Goal: Task Accomplishment & Management: Complete application form

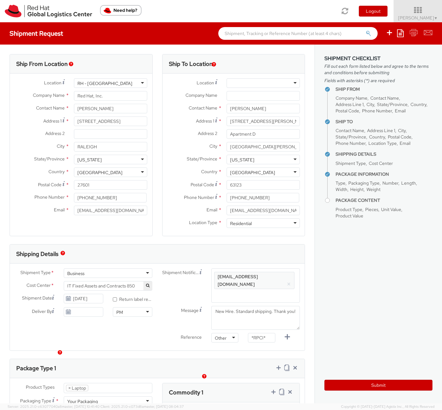
select select "LAPTOP"
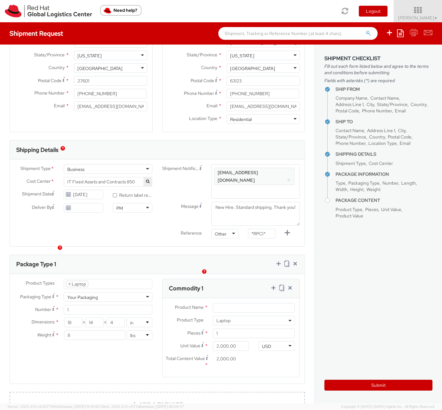
scroll to position [105, 0]
click at [258, 229] on input "*RPCI*" at bounding box center [261, 234] width 27 height 10
paste input "RPCI0082334"
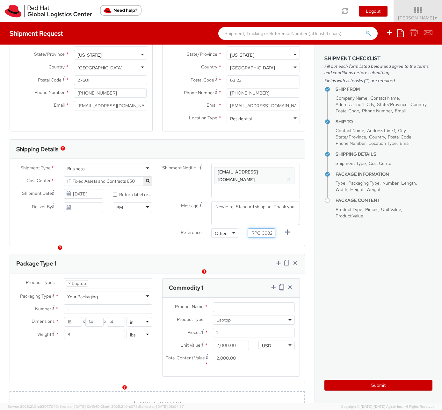
scroll to position [0, 10]
type input "RPCI0082334"
click at [224, 303] on input "Product Name *" at bounding box center [254, 308] width 82 height 10
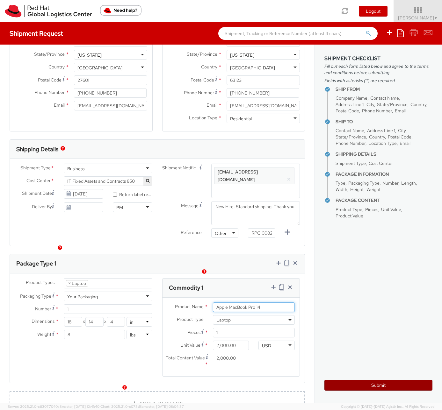
type input "Apple MacBook Pro 14"
click at [366, 384] on button "Submit" at bounding box center [378, 385] width 108 height 11
type input "Rajesh Kumar"
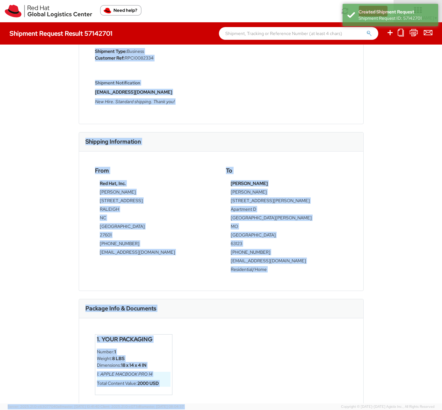
scroll to position [94, 0]
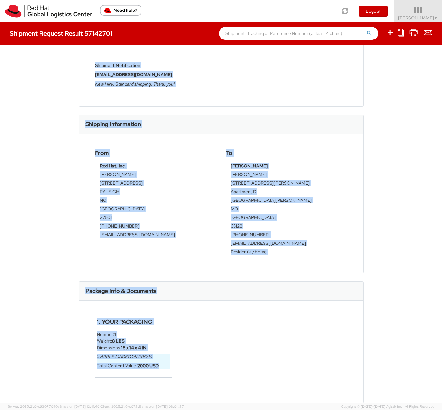
drag, startPoint x: 78, startPoint y: 66, endPoint x: 260, endPoint y: 370, distance: 354.6
click at [260, 301] on div "Shipment 57142701 Request Information Request Details Shipment Type: Business C…" at bounding box center [221, 130] width 285 height 340
copy div "Shipment 57142701 Request Information Request Details Shipment Type: Business C…"
click at [36, 12] on img at bounding box center [48, 11] width 87 height 13
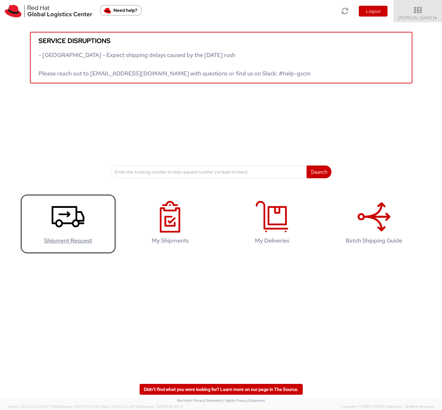
click at [67, 219] on icon at bounding box center [68, 217] width 33 height 32
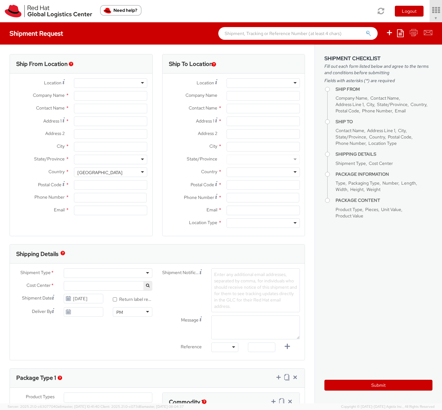
select select "850"
click at [401, 33] on icon at bounding box center [400, 33] width 7 height 8
click at [374, 53] on link "Create from template" at bounding box center [376, 53] width 56 height 8
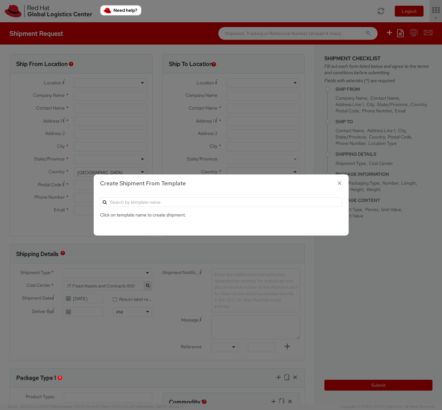
click at [337, 183] on icon "button" at bounding box center [339, 183] width 9 height 9
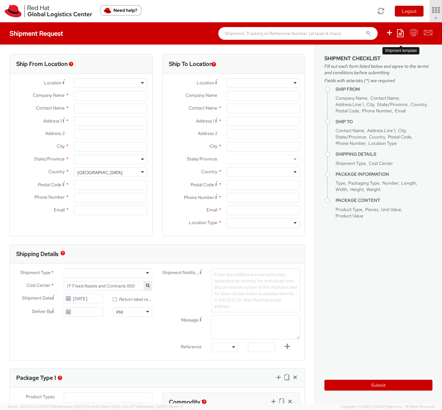
click at [400, 28] on link at bounding box center [400, 33] width 7 height 10
click at [383, 54] on link "Create from template" at bounding box center [376, 53] width 56 height 8
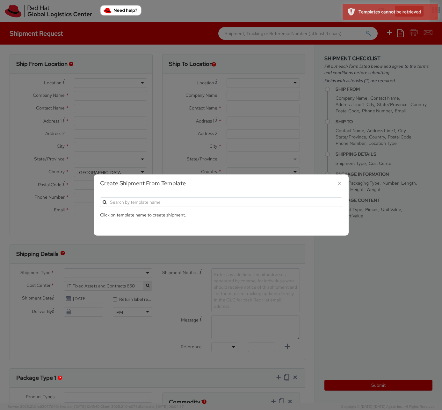
click at [340, 185] on icon "button" at bounding box center [339, 183] width 9 height 9
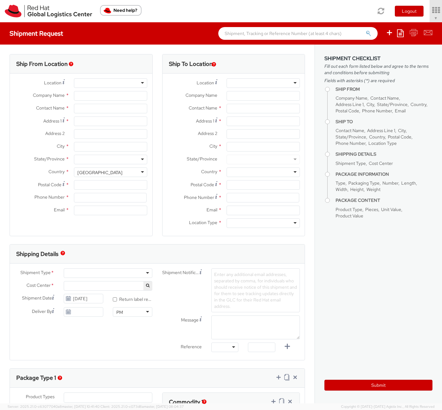
select select "850"
select select
type input "Red Hat, Inc."
type input "[PERSON_NAME]"
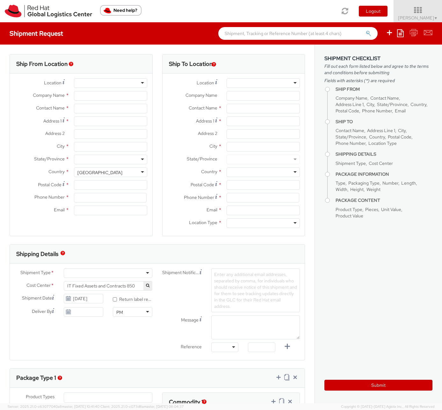
type input "[STREET_ADDRESS]"
type input "RALEIGH"
type input "27601"
type input "[PHONE_NUMBER]"
type input "[EMAIL_ADDRESS][DOMAIN_NAME]"
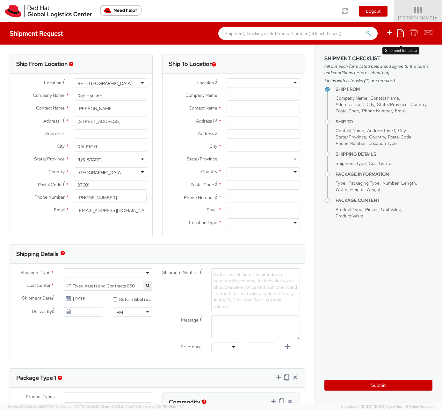
click at [399, 35] on icon at bounding box center [400, 33] width 7 height 8
click at [377, 52] on link "Create from template" at bounding box center [376, 53] width 56 height 8
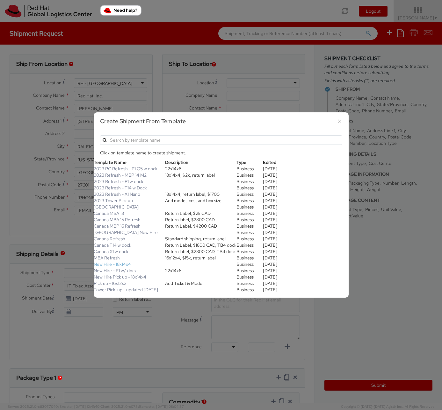
click at [117, 263] on link "New Hire - 18x14x4" at bounding box center [112, 265] width 37 height 6
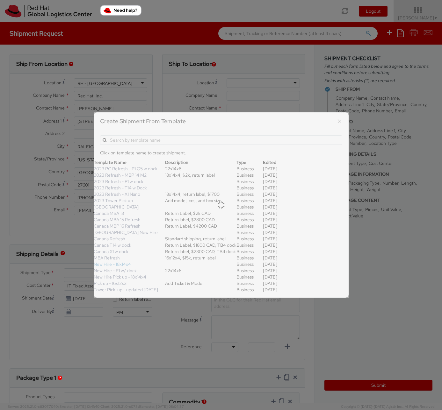
type textarea "New Hire. Standard shipping. Thank you!"
type input "*RPCI*"
select select "LAPTOP"
type input "1"
type input "18"
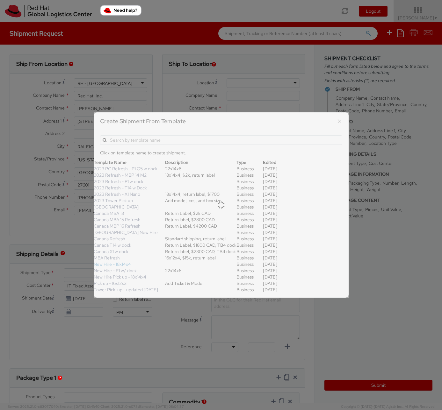
type input "14"
type input "4"
type input "8"
select select "LAPTOP"
type input "2,000.00"
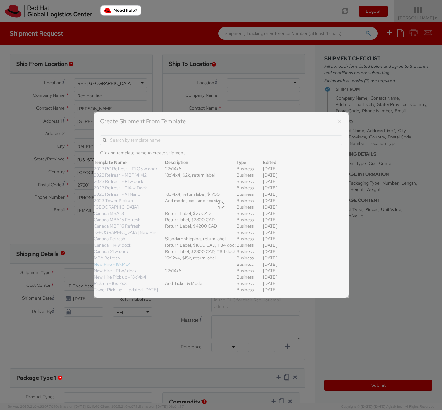
type input "2,000.00"
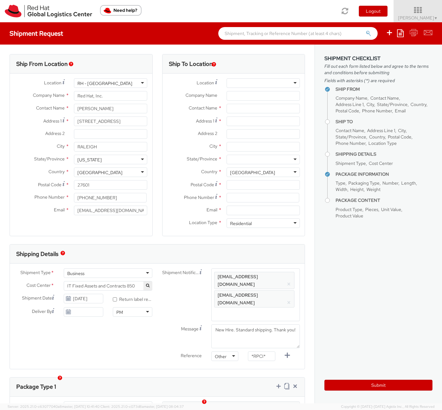
scroll to position [18, 0]
click at [287, 281] on button "×" at bounding box center [289, 285] width 4 height 8
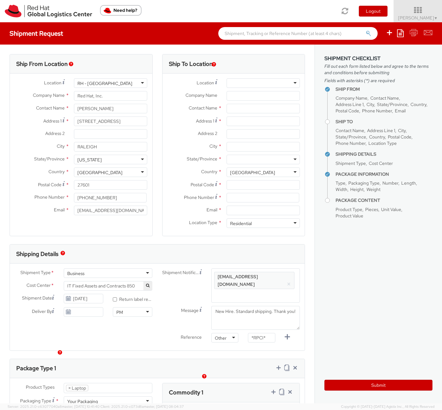
click at [287, 281] on button "×" at bounding box center [289, 285] width 4 height 8
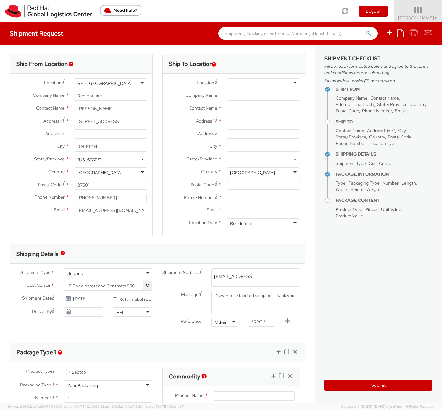
type input "[EMAIL_ADDRESS][DOMAIN_NAME]"
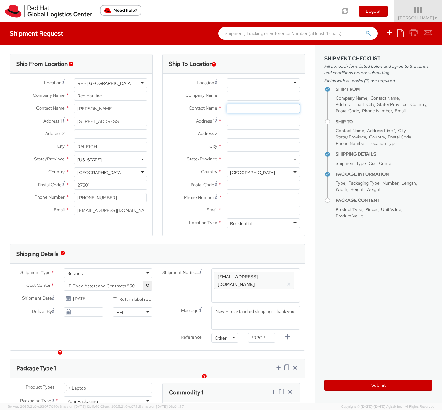
click at [236, 104] on input "text" at bounding box center [263, 109] width 73 height 10
paste input "MurthyRaju [PERSON_NAME]"
type input "MurthyRaju [PERSON_NAME]"
click at [273, 121] on input "Address 1 *" at bounding box center [263, 122] width 73 height 10
paste input "[STREET_ADDRESS]"
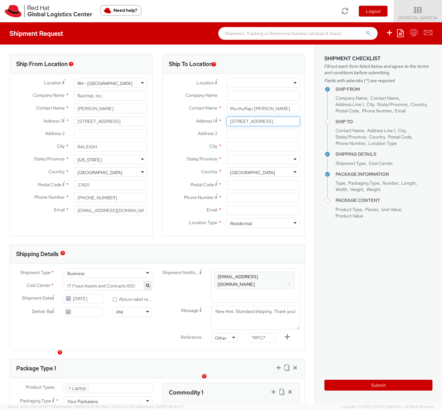
type input "[STREET_ADDRESS]"
click at [243, 147] on input "City *" at bounding box center [263, 147] width 73 height 10
paste input "Frisco"
type input "Frisco"
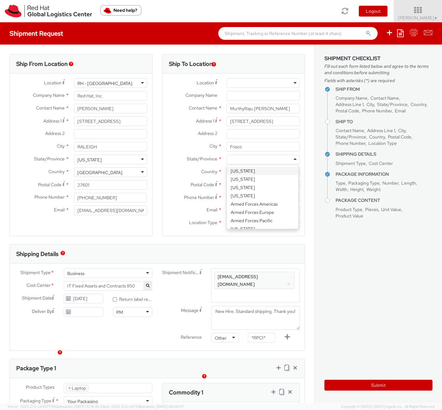
click at [243, 159] on div at bounding box center [263, 160] width 73 height 10
type input "t"
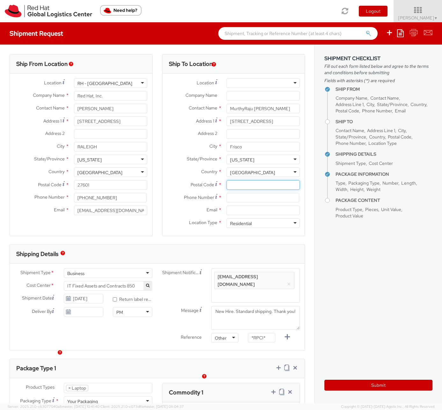
click at [249, 184] on input "Postal Code *" at bounding box center [263, 185] width 73 height 10
paste input "75035"
type input "75035"
click at [245, 198] on input at bounding box center [263, 198] width 73 height 10
paste input "[PHONE_NUMBER]"
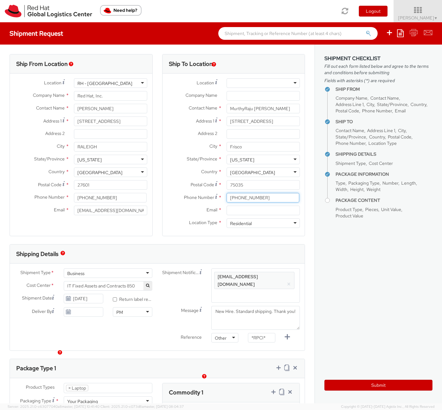
type input "[PHONE_NUMBER]"
click at [262, 210] on input "Email *" at bounding box center [263, 211] width 73 height 10
paste input "[EMAIL_ADDRESS][DOMAIN_NAME]"
drag, startPoint x: 227, startPoint y: 211, endPoint x: 223, endPoint y: 211, distance: 3.5
click at [227, 211] on input "[EMAIL_ADDRESS][DOMAIN_NAME]" at bounding box center [263, 211] width 73 height 10
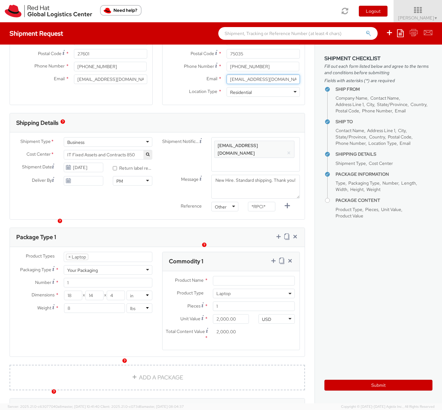
scroll to position [132, 0]
type input "[EMAIL_ADDRESS][DOMAIN_NAME]"
click at [219, 276] on input "Product Name *" at bounding box center [254, 281] width 82 height 10
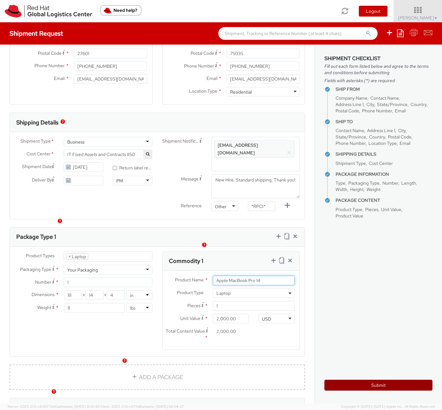
type input "Apple MacBook Pro 14"
click at [382, 385] on button "Submit" at bounding box center [378, 385] width 108 height 11
type input "MurthyRaju [PERSON_NAME]"
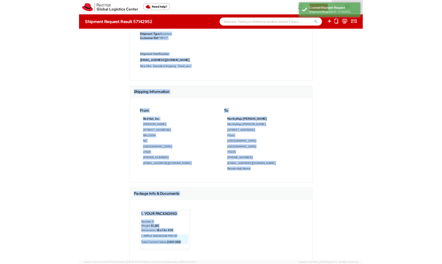
scroll to position [85, 0]
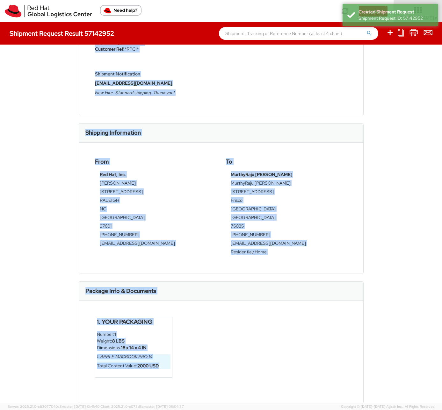
drag, startPoint x: 77, startPoint y: 62, endPoint x: 190, endPoint y: 369, distance: 326.6
click at [190, 309] on div "Shipment 57142952 Request Information Request Details Shipment Type: Business C…" at bounding box center [221, 139] width 285 height 340
copy div "Shipment 57142952 Request Information Request Details Shipment Type: Business C…"
